Goal: Information Seeking & Learning: Learn about a topic

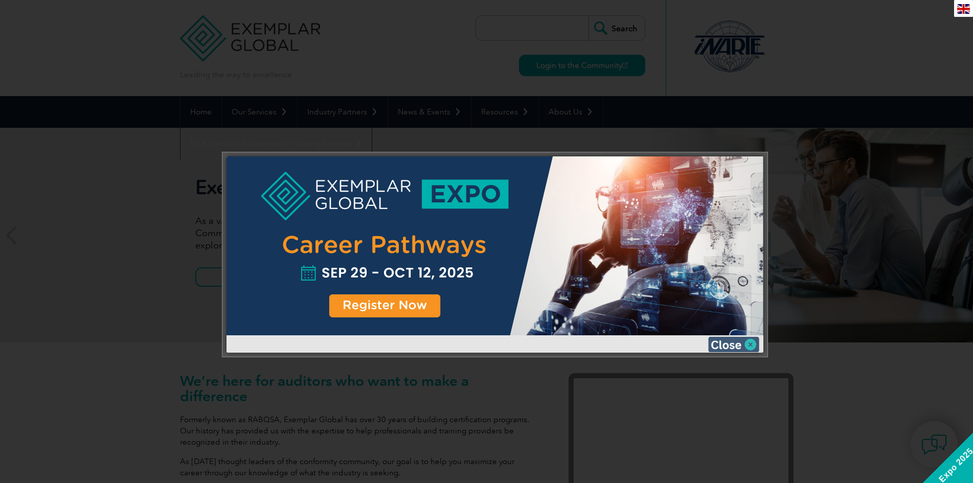
click at [745, 342] on img at bounding box center [733, 344] width 51 height 15
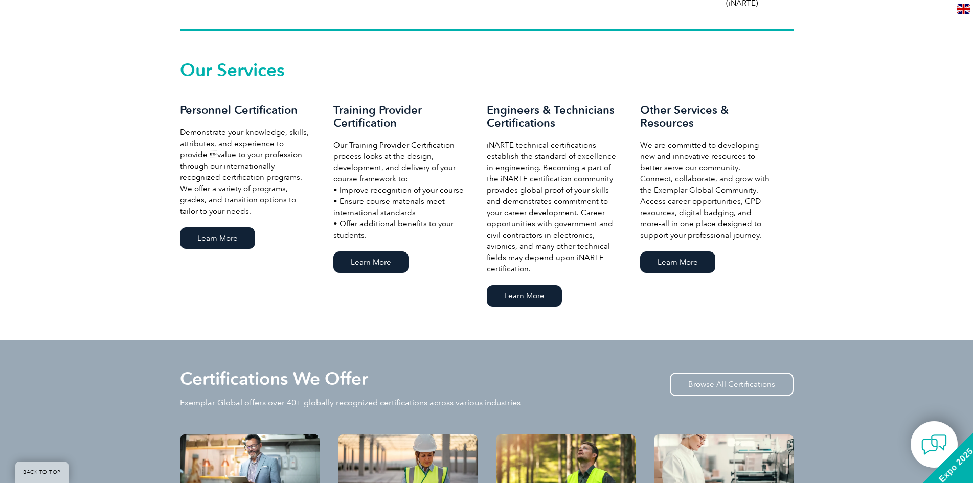
scroll to position [664, 0]
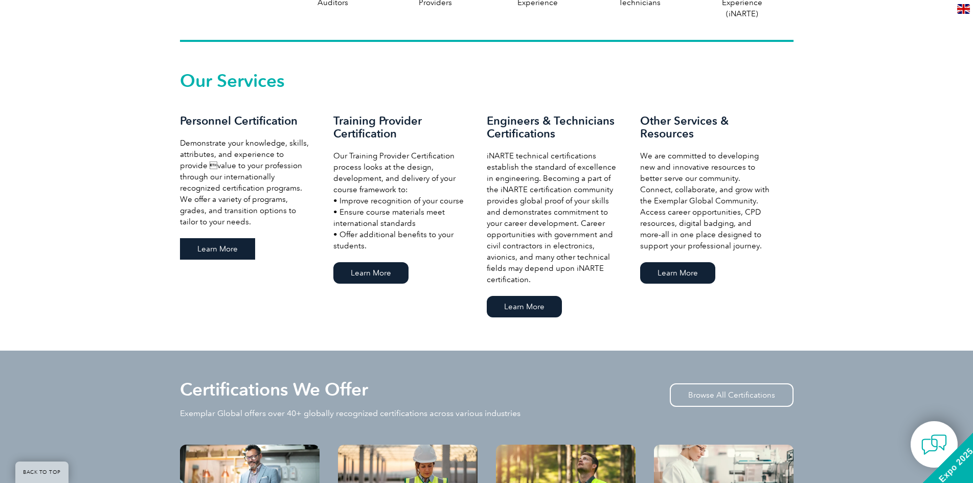
click at [212, 248] on link "Learn More" at bounding box center [217, 248] width 75 height 21
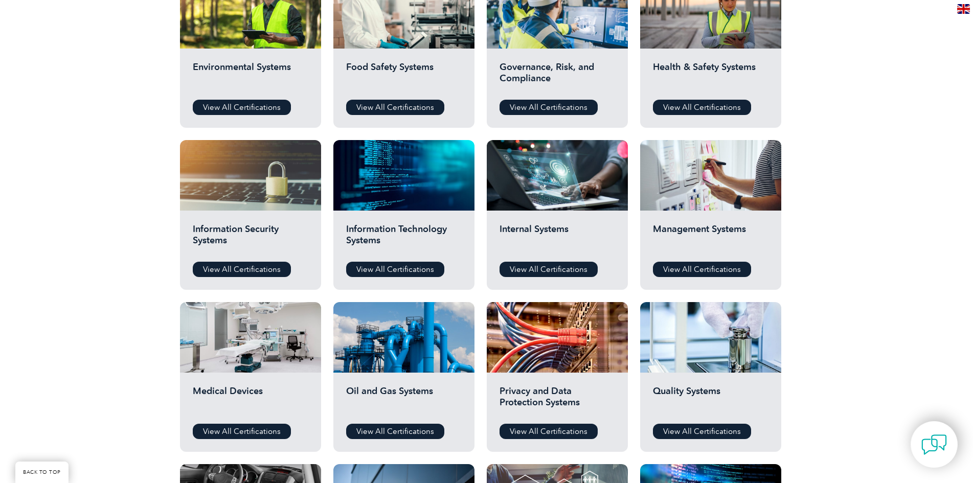
scroll to position [460, 0]
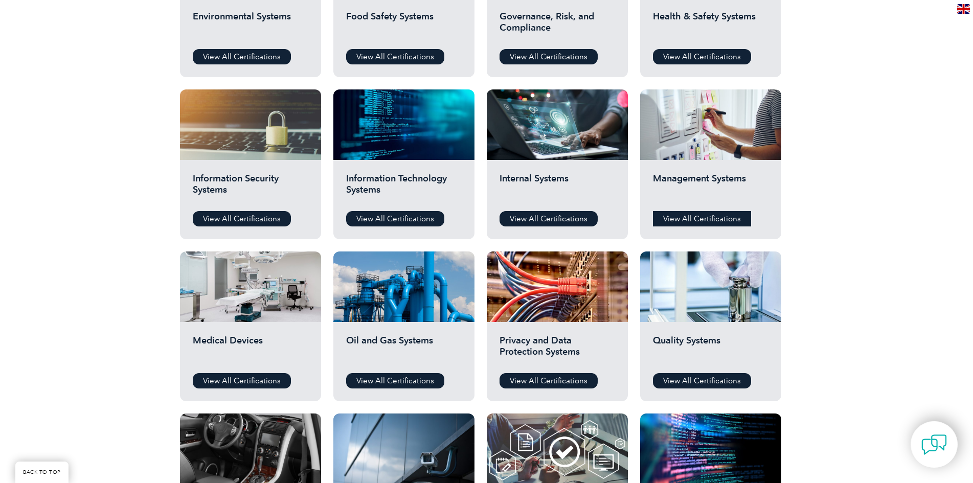
click at [680, 222] on link "View All Certifications" at bounding box center [702, 218] width 98 height 15
click at [684, 385] on link "View All Certifications" at bounding box center [702, 380] width 98 height 15
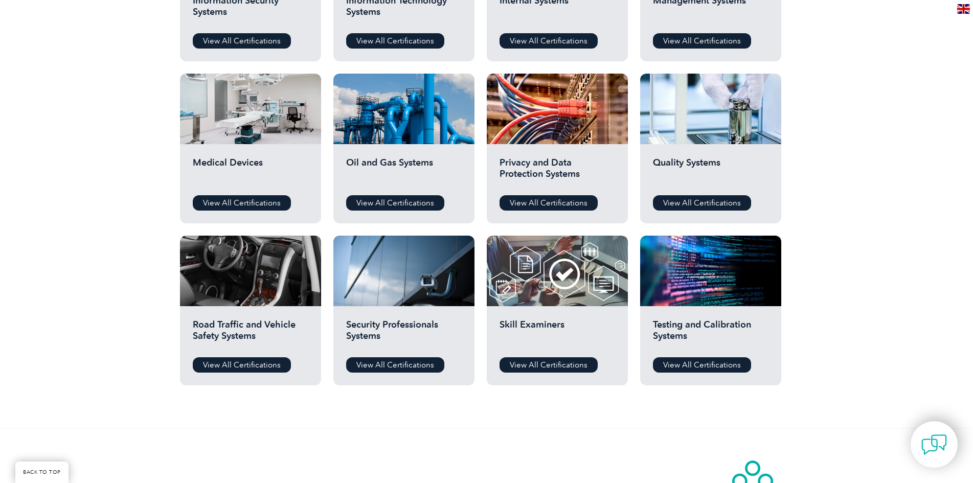
scroll to position [664, 0]
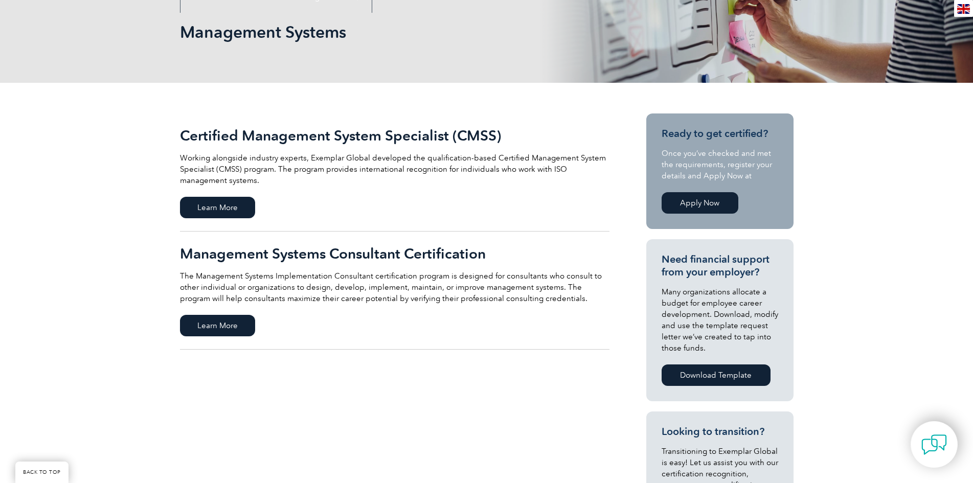
scroll to position [153, 0]
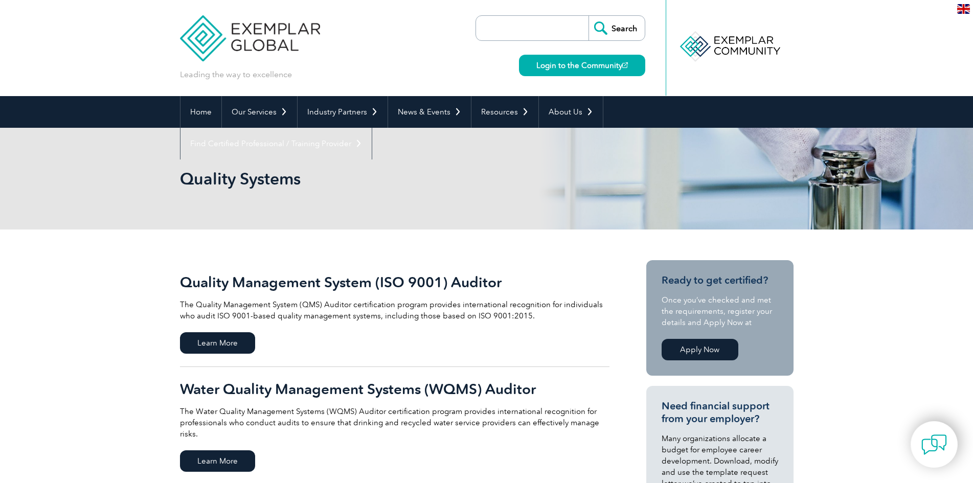
click at [429, 275] on h2 "Quality Management System (ISO 9001) Auditor" at bounding box center [394, 282] width 429 height 16
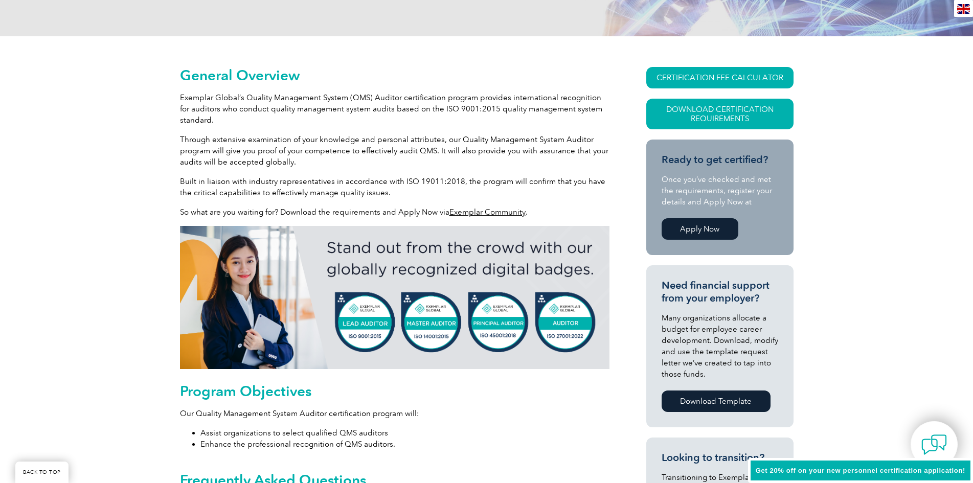
scroll to position [204, 0]
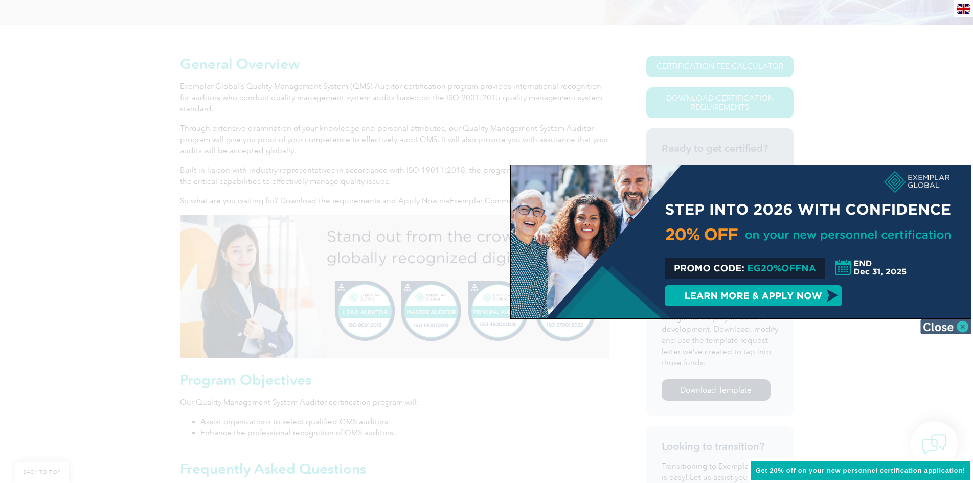
click at [938, 327] on img at bounding box center [945, 326] width 51 height 15
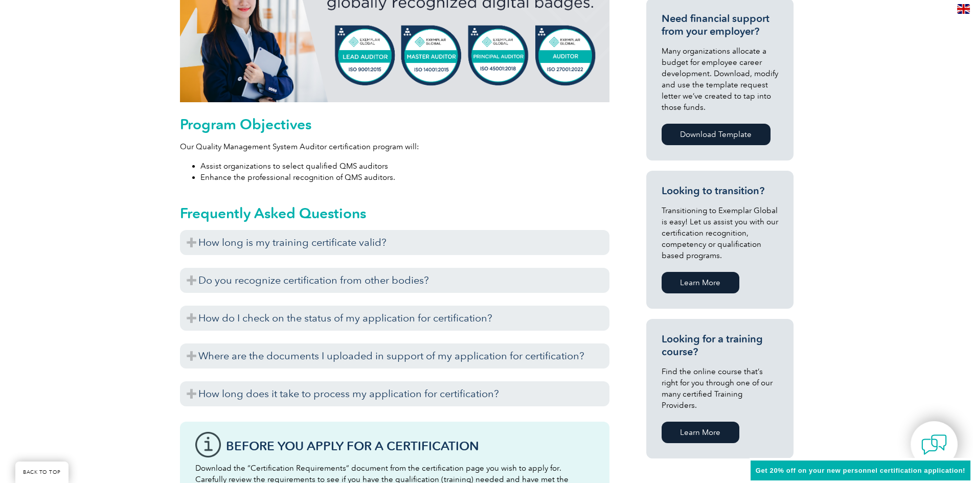
scroll to position [0, 0]
